Goal: Information Seeking & Learning: Learn about a topic

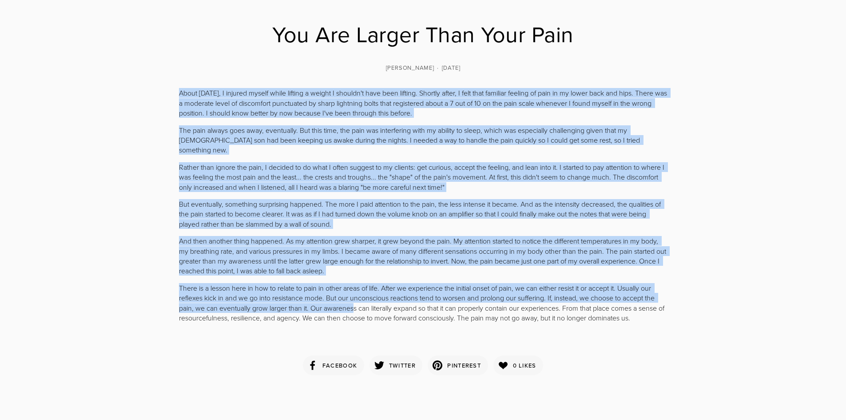
scroll to position [178, 0]
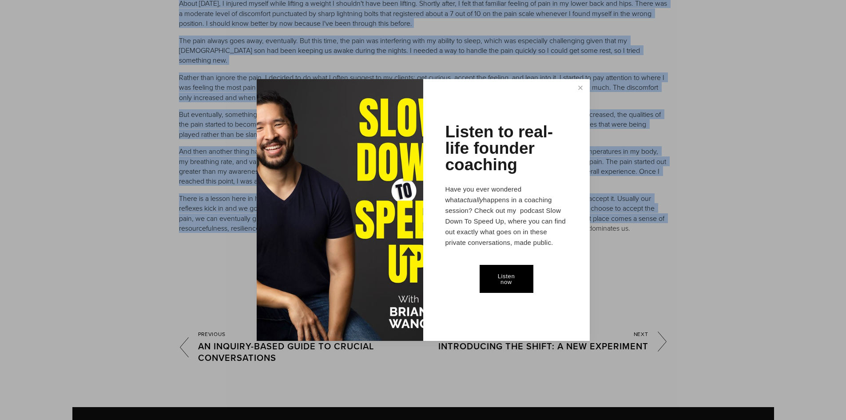
drag, startPoint x: 179, startPoint y: 180, endPoint x: 611, endPoint y: 206, distance: 432.5
click at [638, 218] on body "Home About Services Clients" at bounding box center [423, 181] width 846 height 719
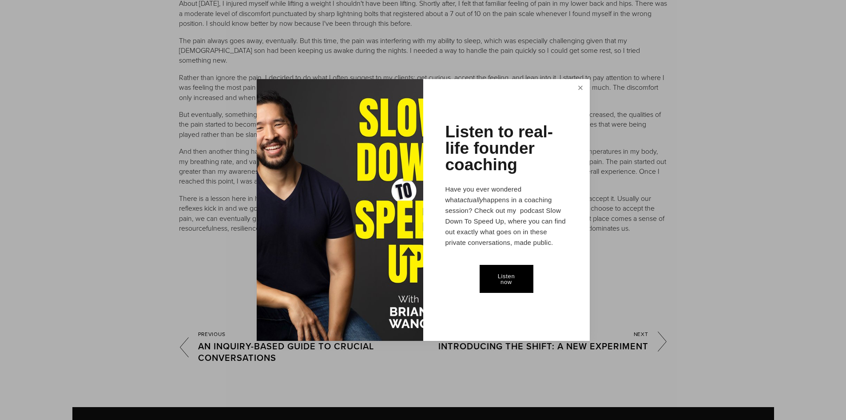
click at [581, 86] on link "Close" at bounding box center [581, 88] width 16 height 16
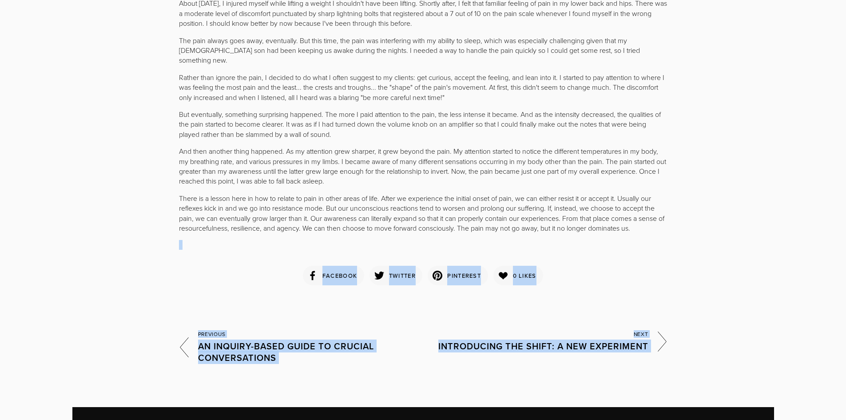
drag, startPoint x: 648, startPoint y: 223, endPoint x: 645, endPoint y: 218, distance: 6.0
click at [647, 221] on div "About [DATE], I injured myself while lifting a weight I shouldn't have been lif…" at bounding box center [423, 124] width 489 height 252
click at [644, 216] on p "There is a lesson here in how to relate to pain in other areas of life. After w…" at bounding box center [423, 213] width 489 height 40
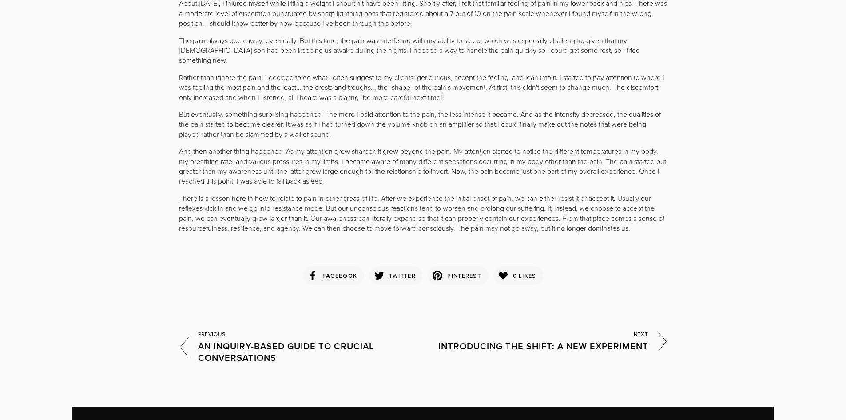
click at [643, 213] on p "There is a lesson here in how to relate to pain in other areas of life. After w…" at bounding box center [423, 213] width 489 height 40
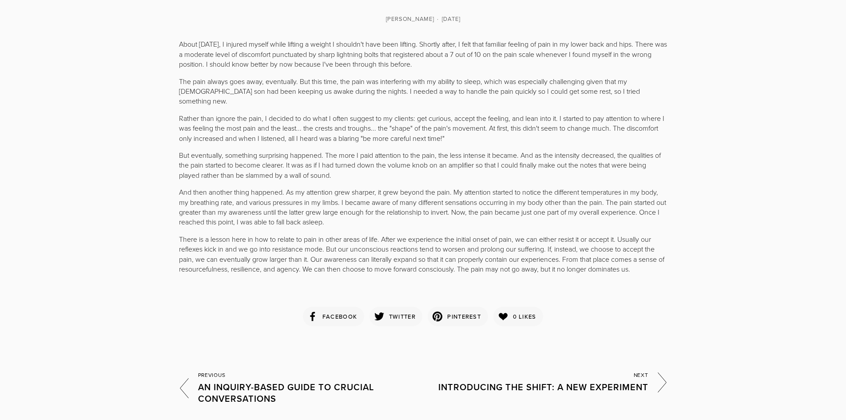
scroll to position [133, 0]
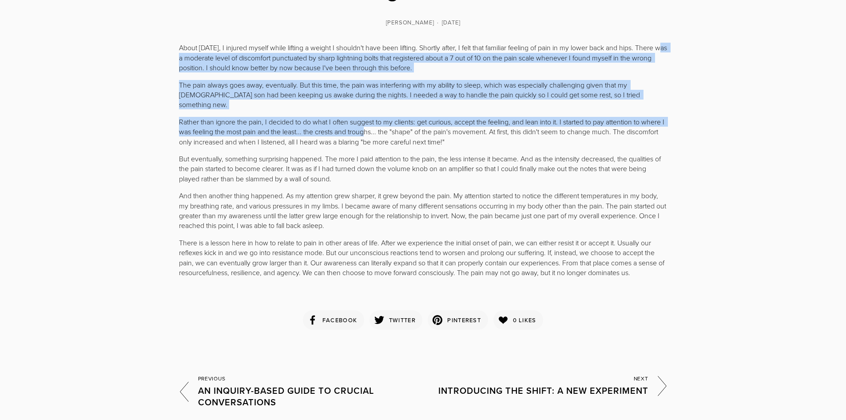
drag, startPoint x: 173, startPoint y: 53, endPoint x: 270, endPoint y: 84, distance: 102.7
click at [369, 122] on div "About [DATE], I injured myself while lifting a weight I shouldn't have been lif…" at bounding box center [423, 169] width 504 height 252
click at [260, 74] on div "About [DATE], I injured myself while lifting a weight I shouldn't have been lif…" at bounding box center [423, 169] width 489 height 252
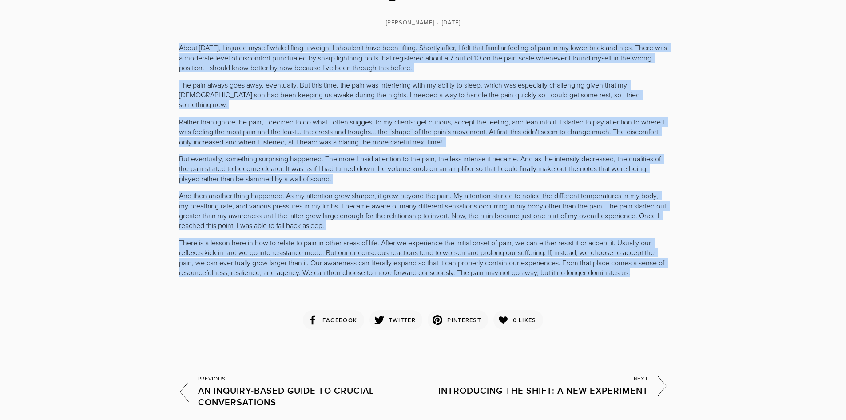
drag, startPoint x: 182, startPoint y: 48, endPoint x: 646, endPoint y: 261, distance: 511.2
click at [646, 261] on div "About [DATE], I injured myself while lifting a weight I shouldn't have been lif…" at bounding box center [423, 169] width 504 height 252
copy div "About [DATE], I injured myself while lifting a weight I shouldn't have been lif…"
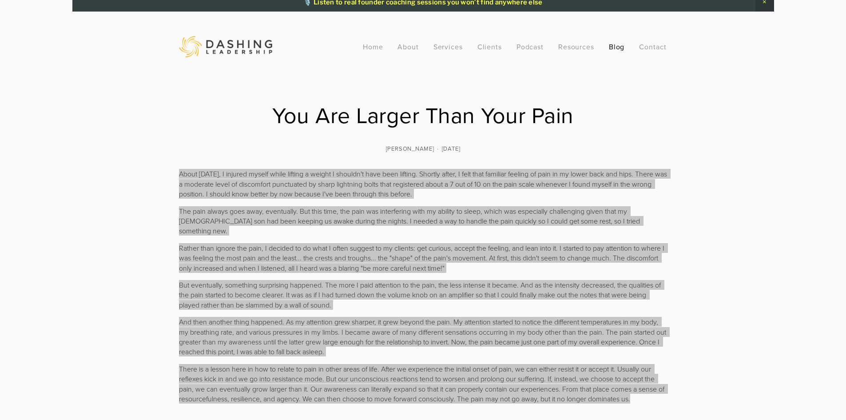
scroll to position [0, 0]
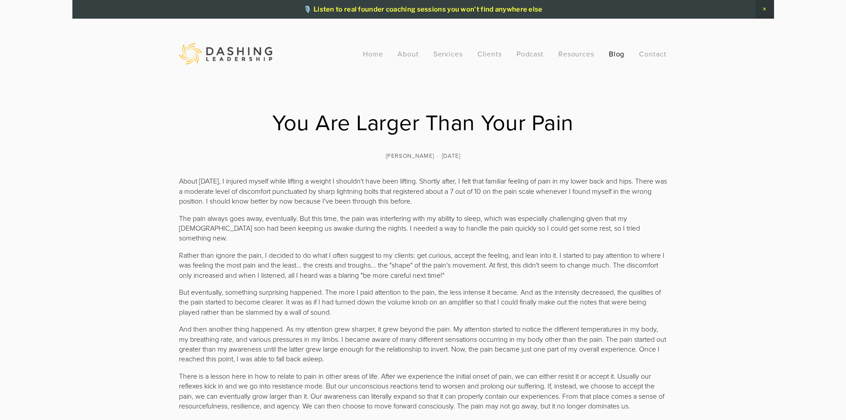
click at [361, 99] on section "You Are Larger Than Your Pain About [DATE], I injured myself while lifting a we…" at bounding box center [423, 326] width 702 height 518
